Goal: Information Seeking & Learning: Learn about a topic

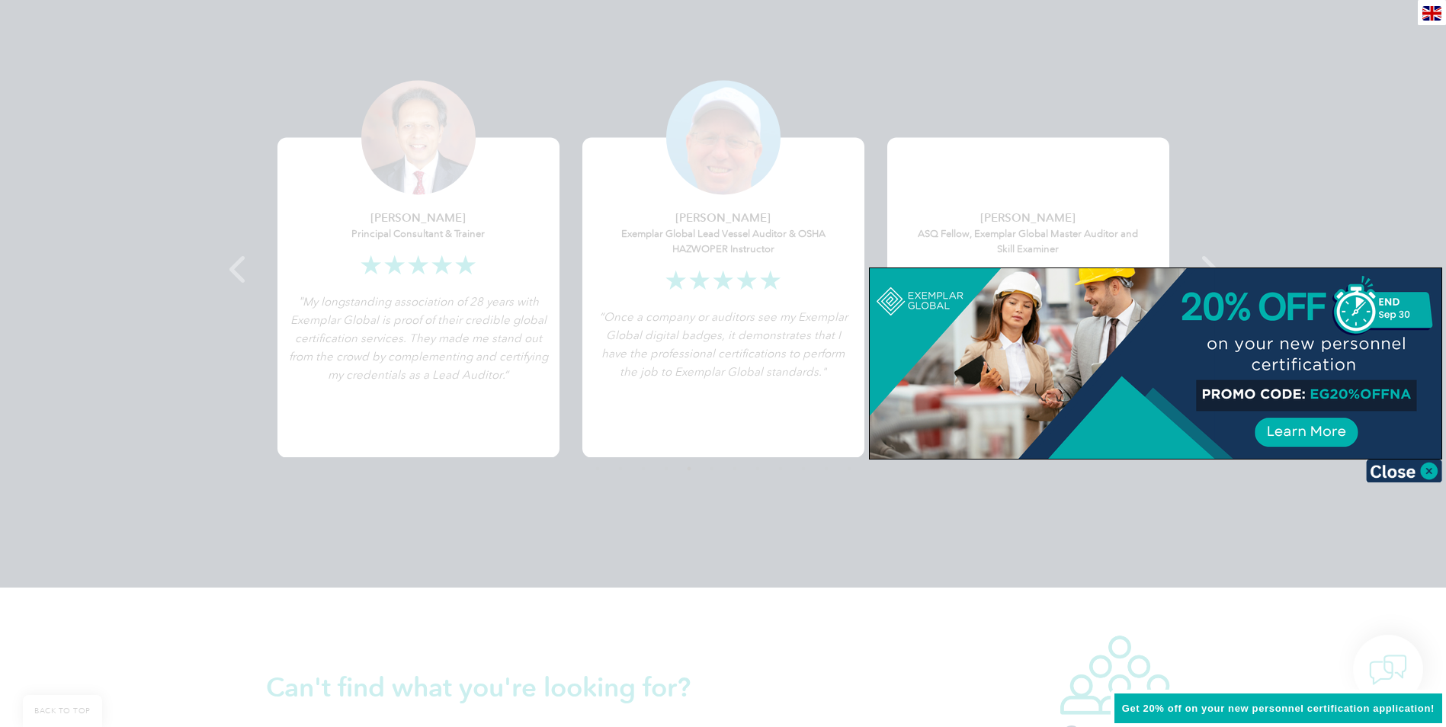
scroll to position [3049, 0]
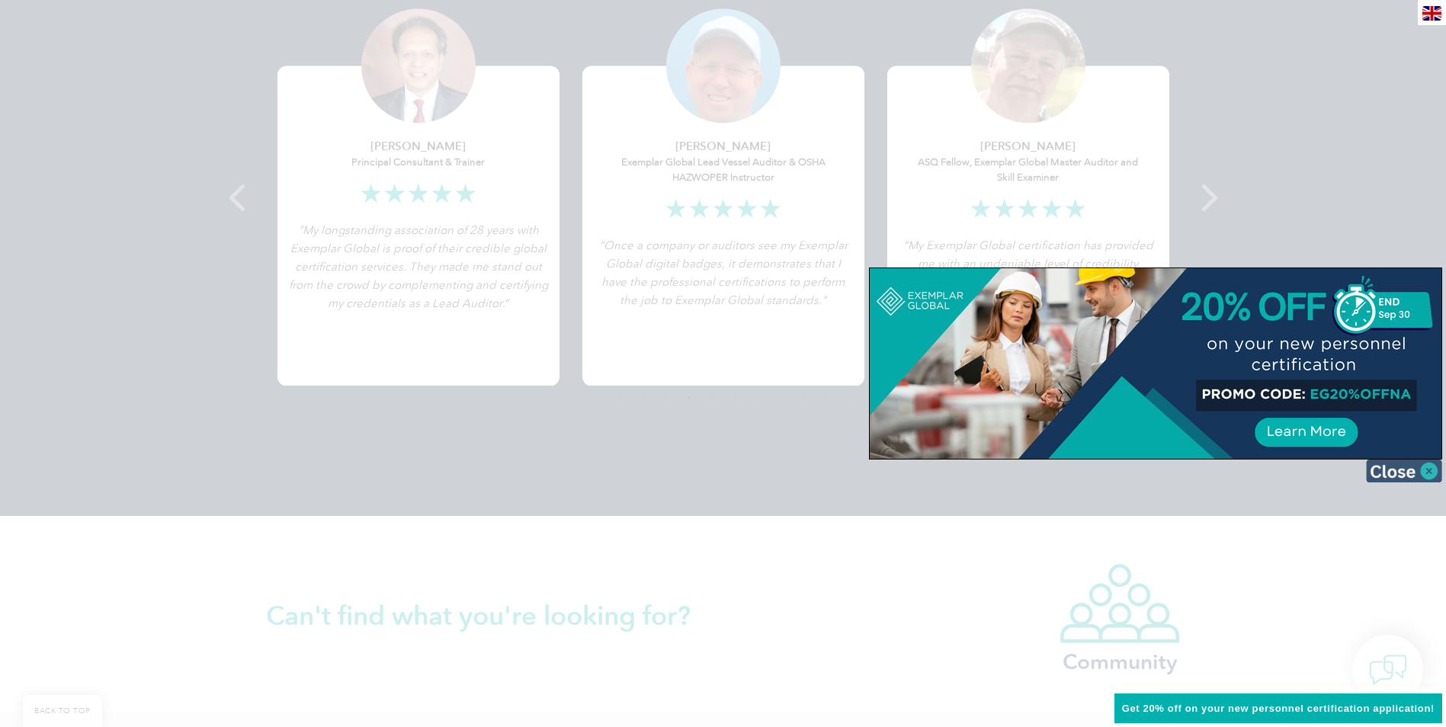
click at [1432, 469] on img at bounding box center [1404, 471] width 76 height 23
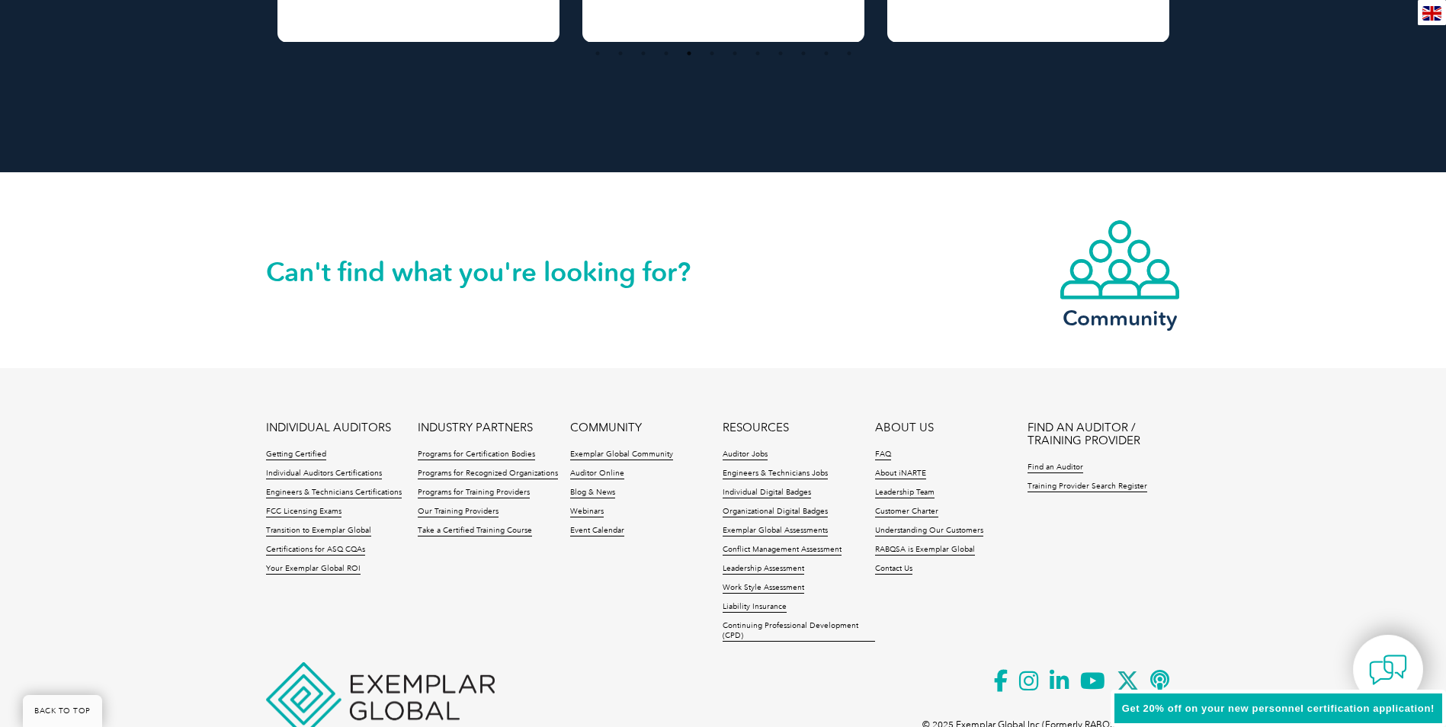
scroll to position [3450, 0]
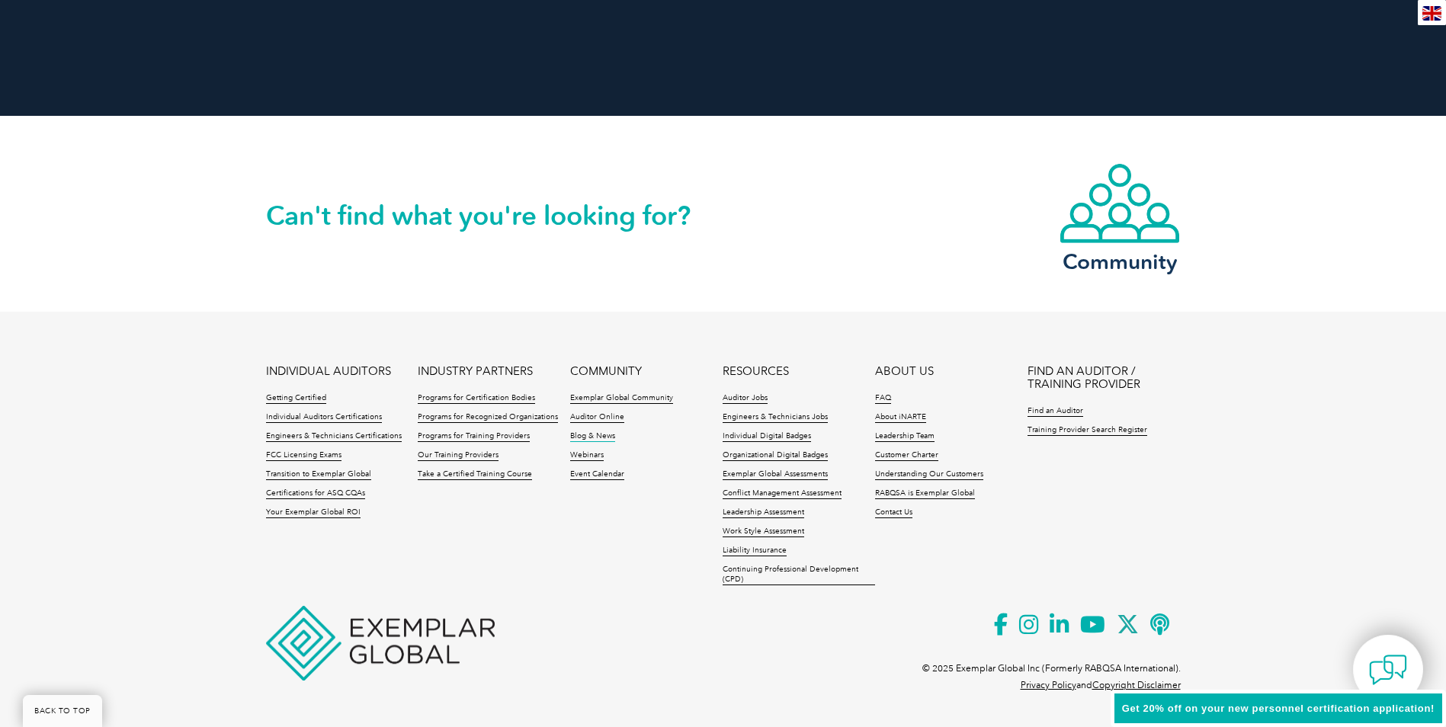
click at [606, 432] on link "Blog & News" at bounding box center [592, 436] width 45 height 11
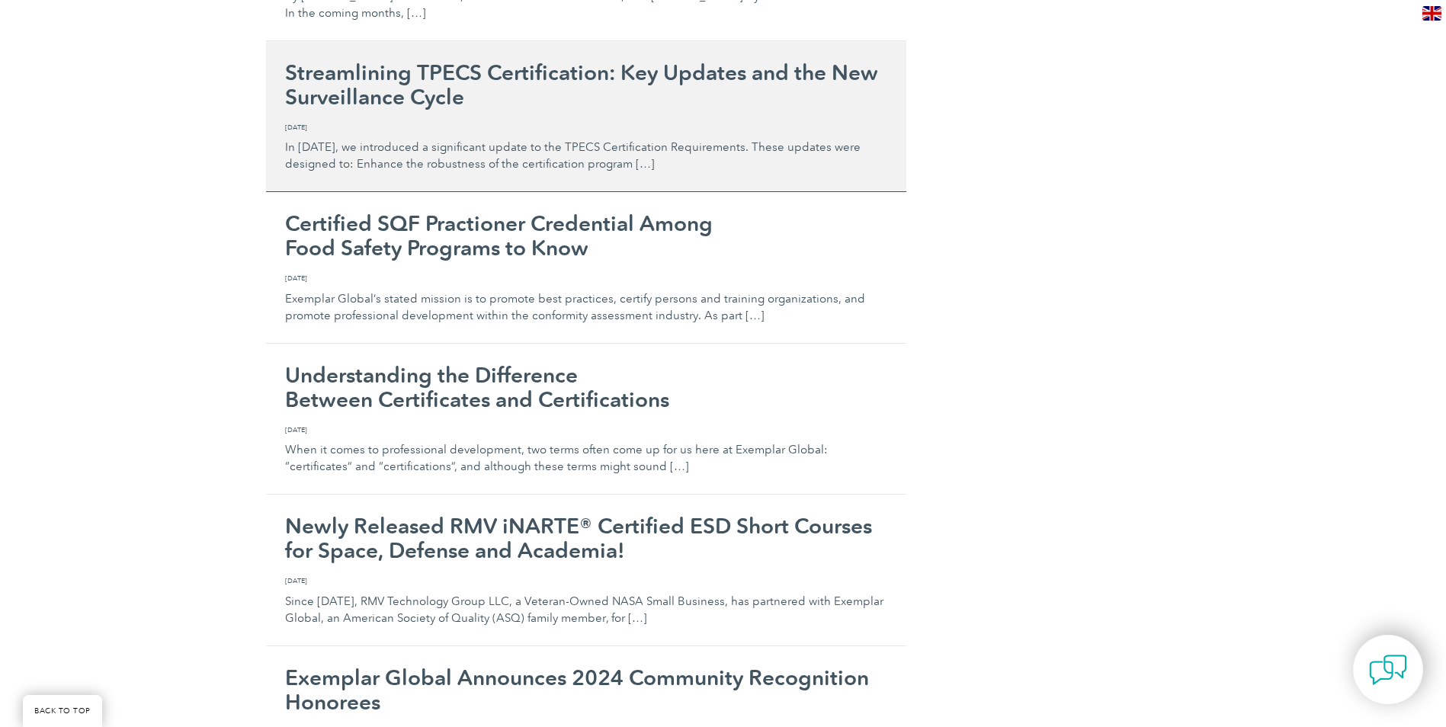
scroll to position [2211, 0]
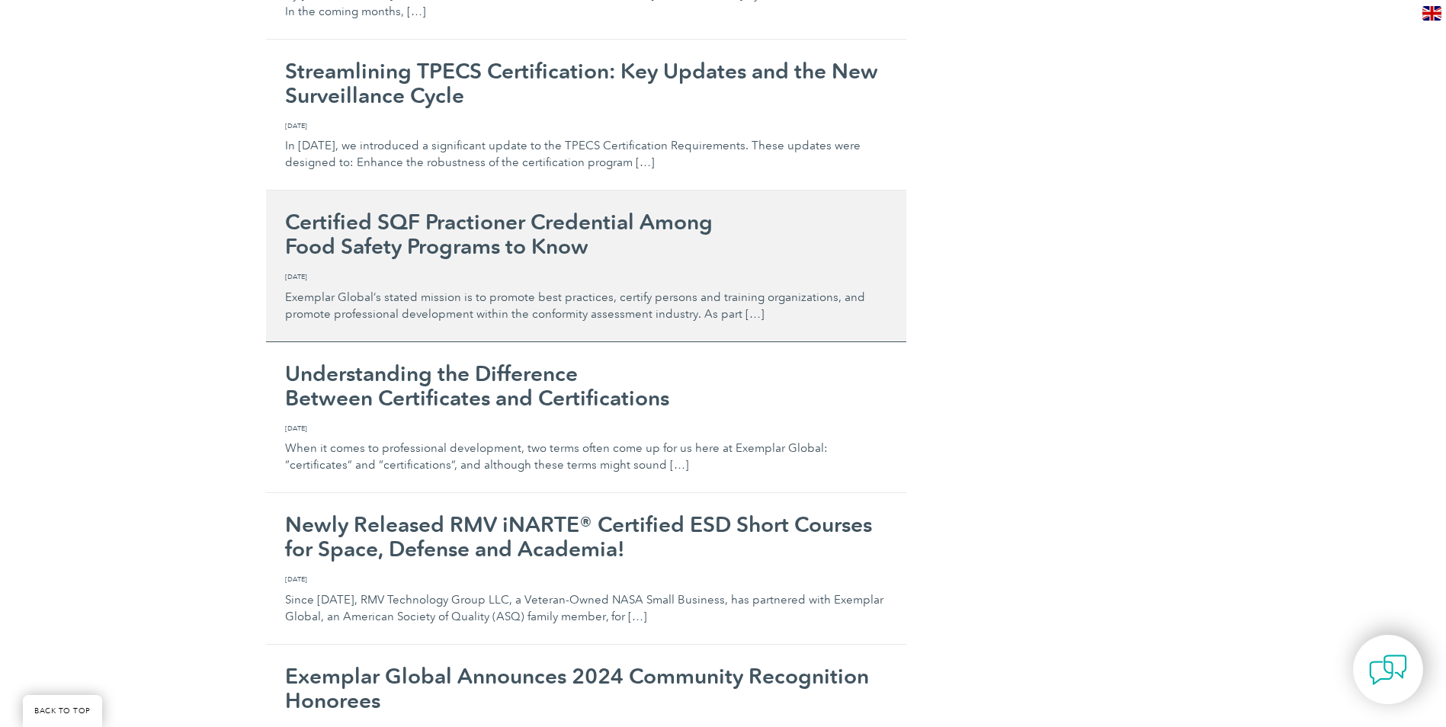
click at [469, 245] on h2 "Certified SQF Practioner Credential Among Food Safety Programs to Know" at bounding box center [586, 234] width 602 height 49
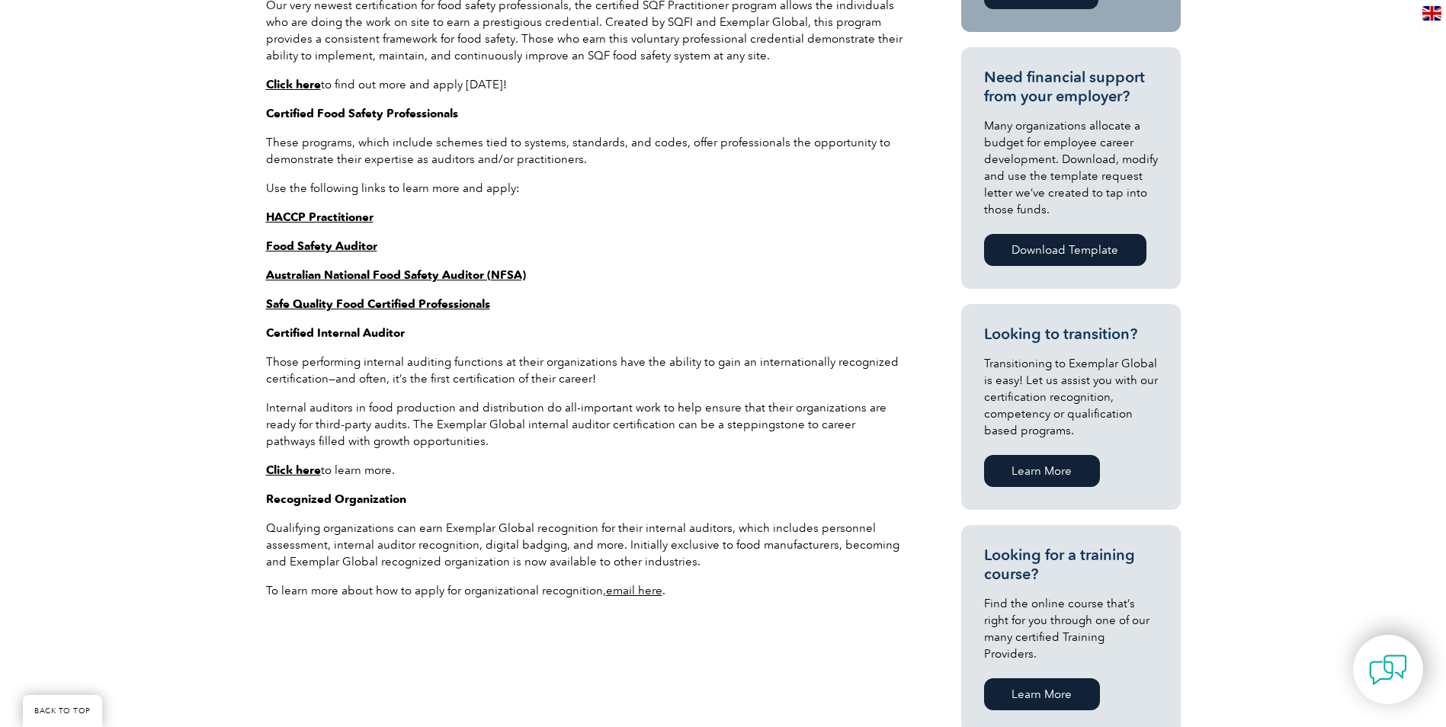
scroll to position [762, 0]
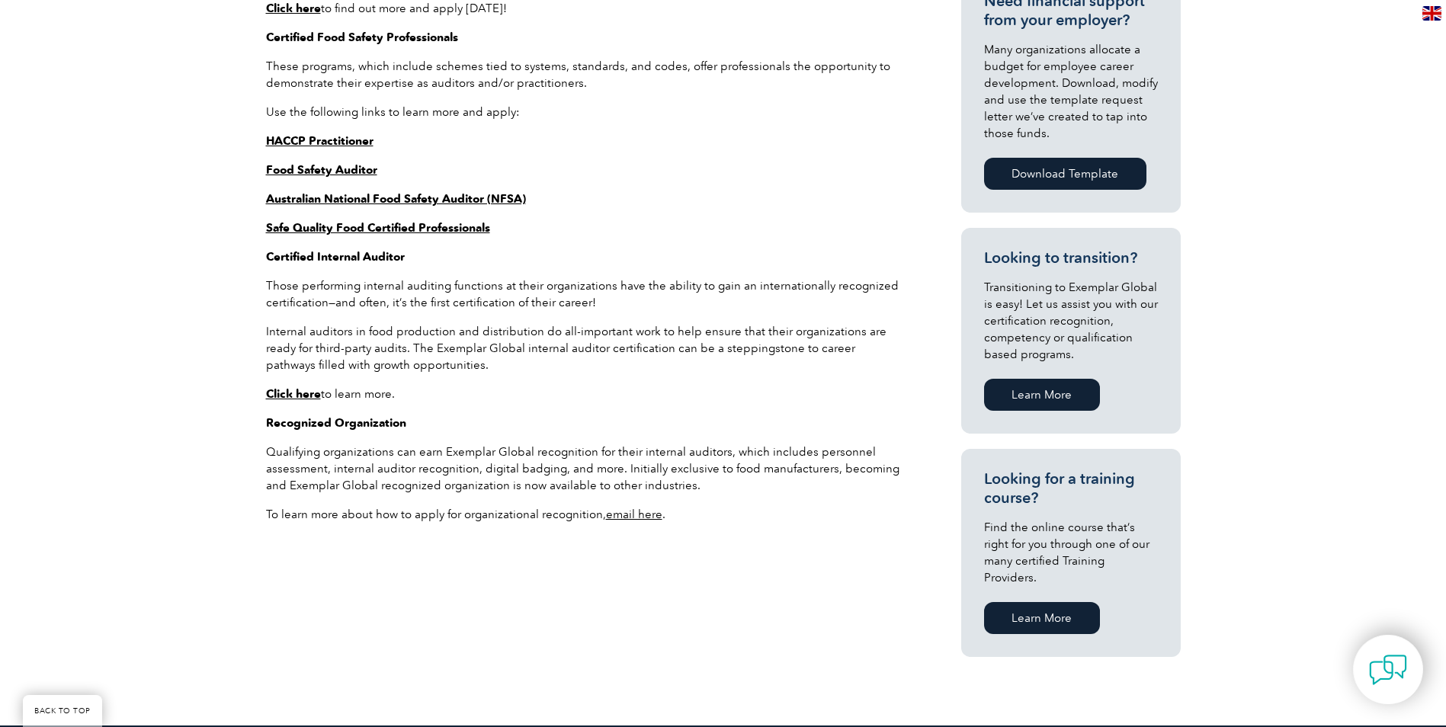
click at [303, 391] on strong "Click here" at bounding box center [293, 394] width 55 height 14
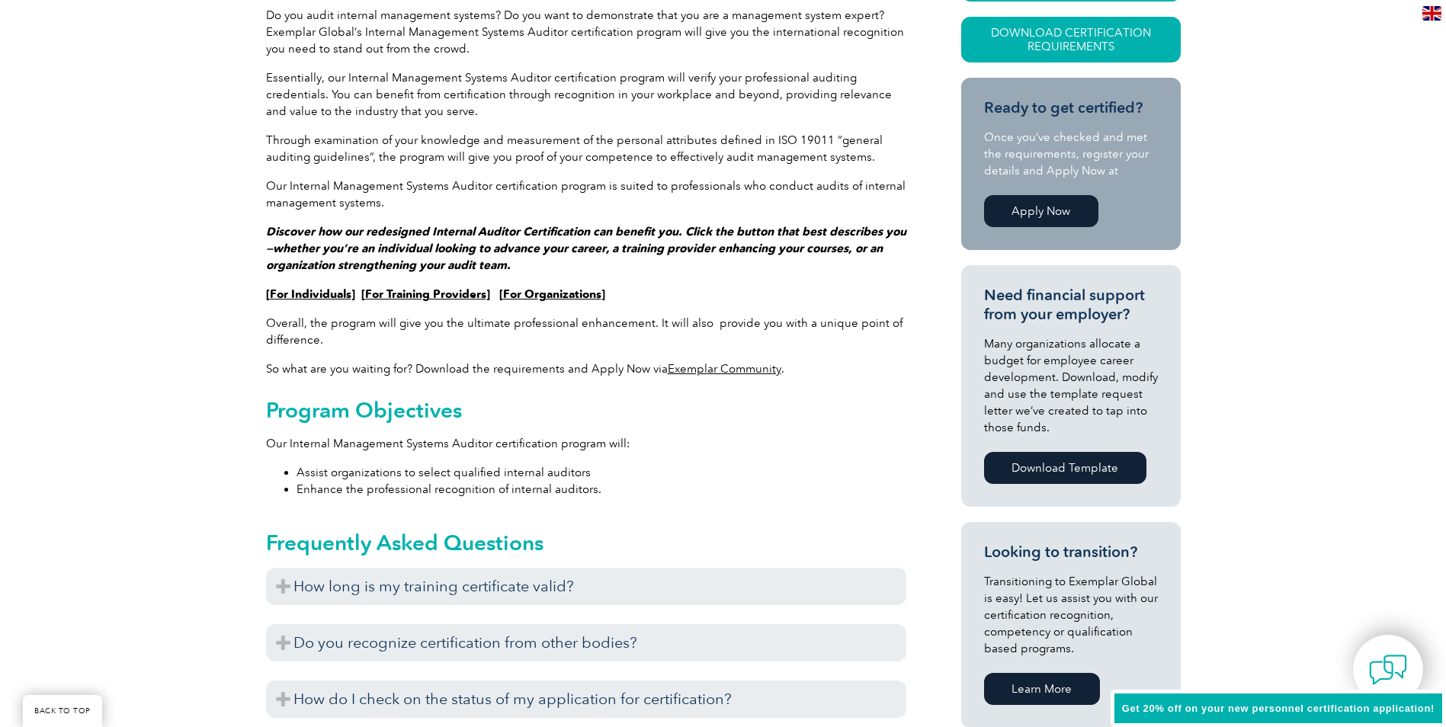
scroll to position [419, 0]
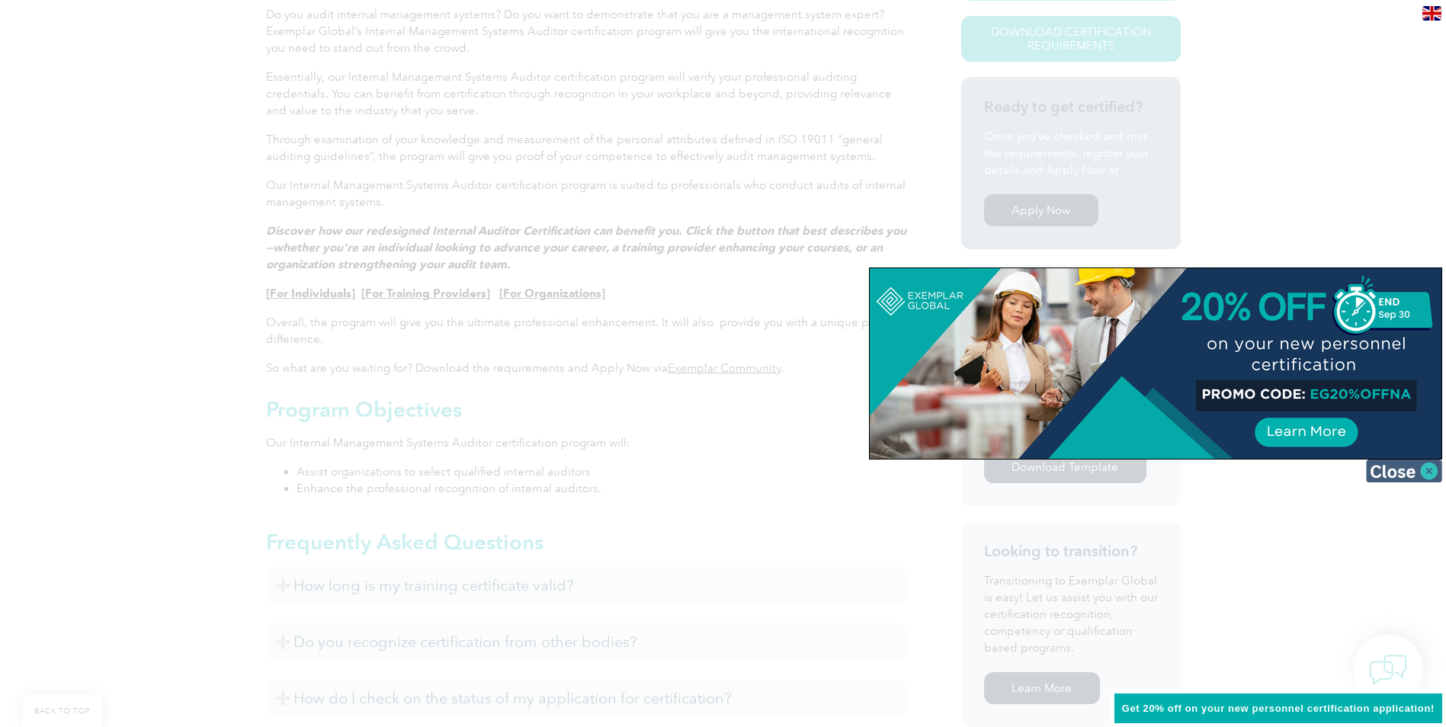
click at [1373, 476] on img at bounding box center [1404, 471] width 76 height 23
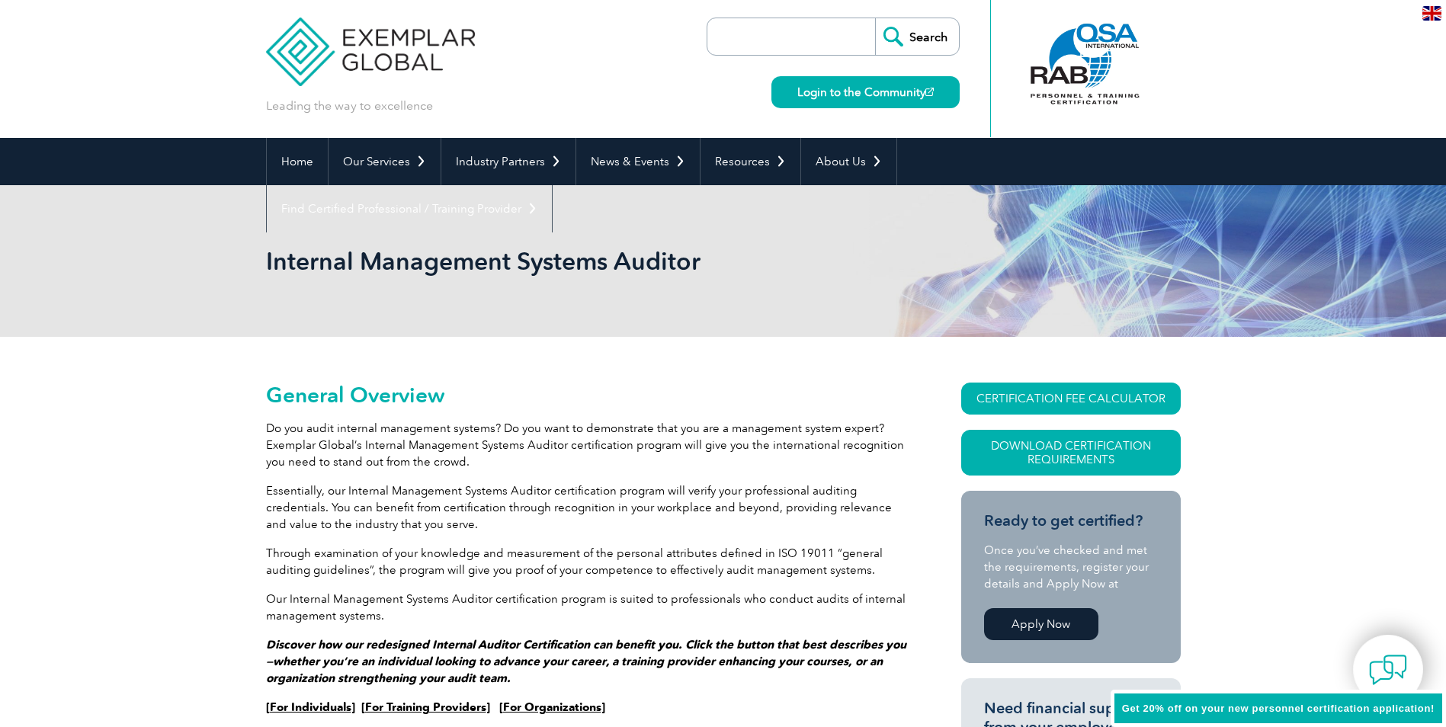
scroll to position [0, 0]
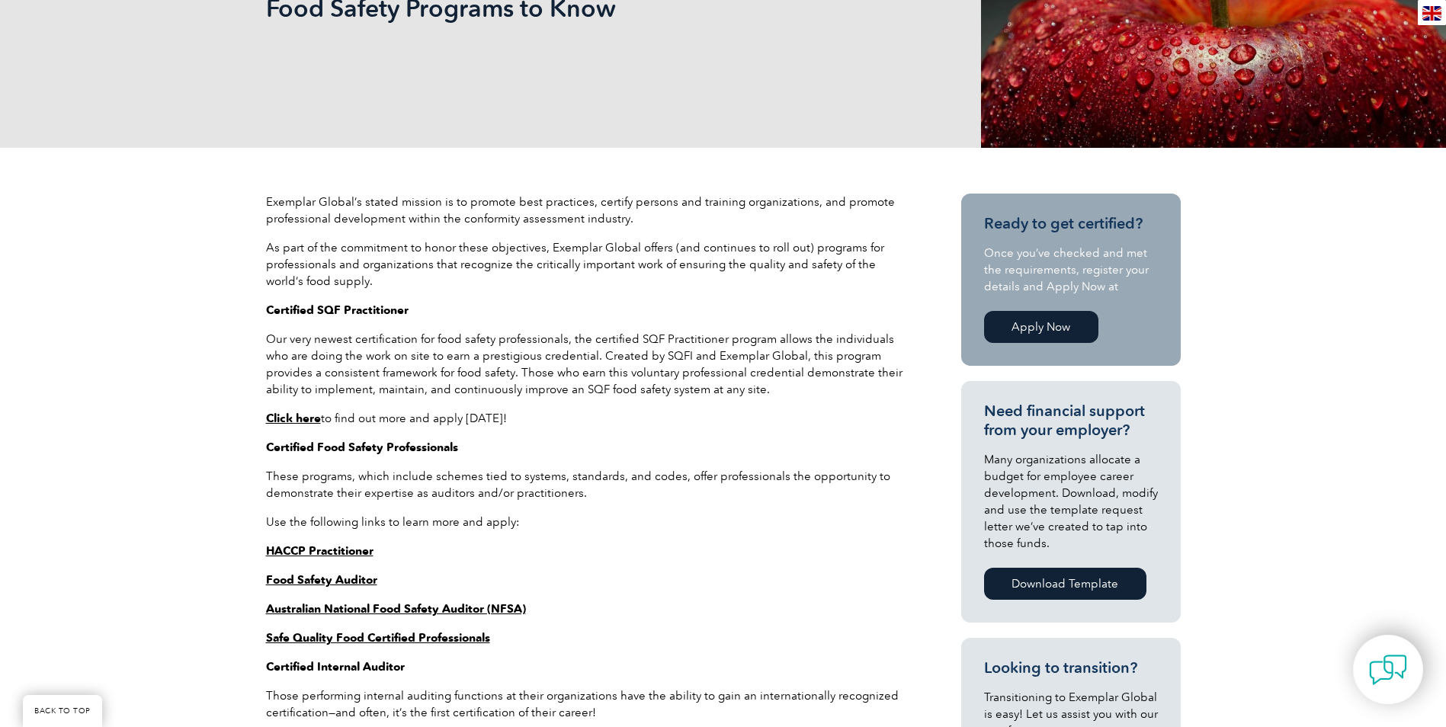
scroll to position [381, 0]
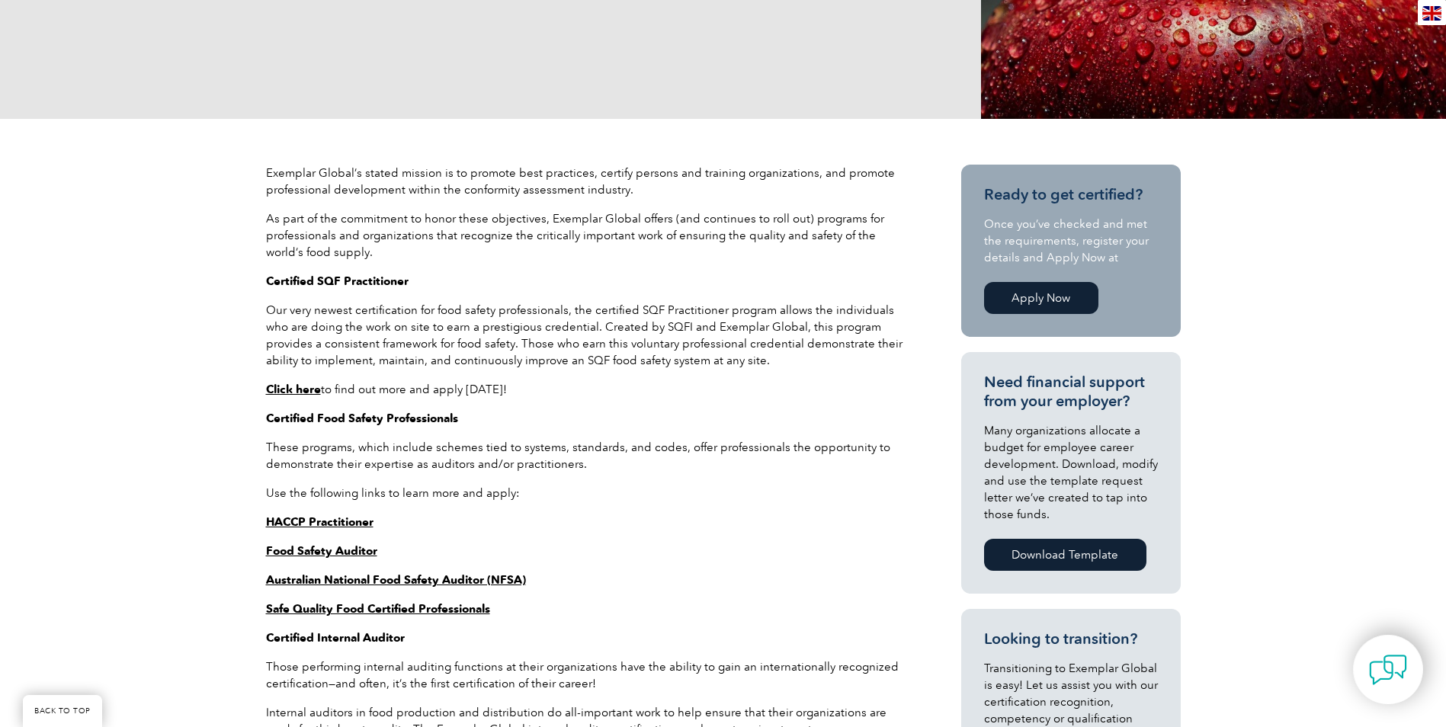
click at [308, 391] on strong "Click here" at bounding box center [293, 390] width 55 height 14
